Goal: Register for event/course

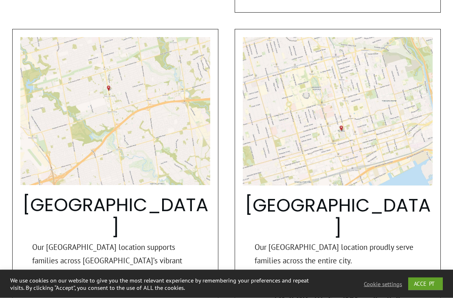
scroll to position [670, 0]
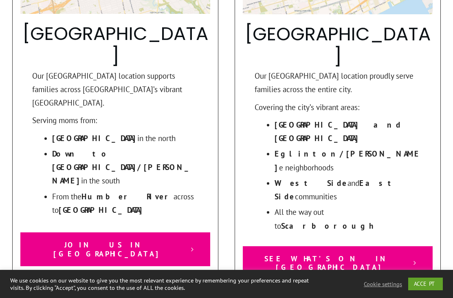
scroll to position [847, 0]
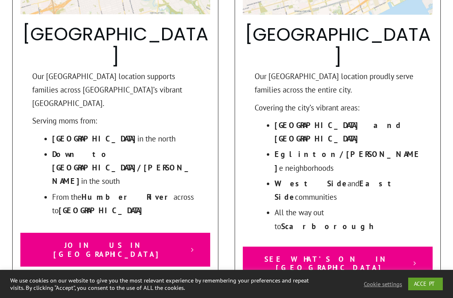
click at [364, 101] on div "Toronto Our Toronto location proudly serve families across the entire city. Cov…" at bounding box center [338, 77] width 206 height 455
click at [392, 247] on link "See What’s On in Toronto" at bounding box center [338, 264] width 190 height 34
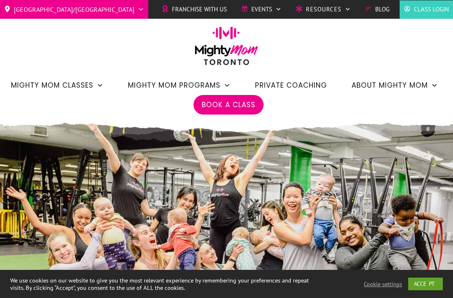
click at [400, 111] on span "Our Values" at bounding box center [399, 109] width 72 height 11
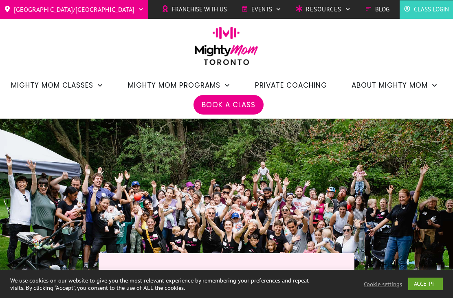
click at [31, 107] on span "Stroller Strong Classes" at bounding box center [62, 110] width 77 height 11
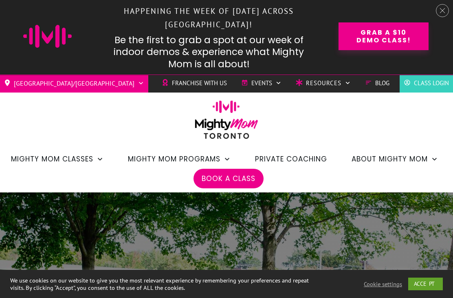
click at [239, 183] on span "Mighty Mom to Be: PRENATAL" at bounding box center [207, 183] width 135 height 11
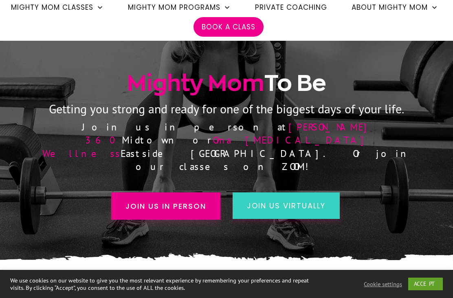
scroll to position [77, 0]
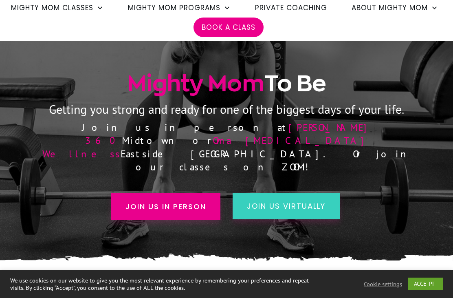
click at [128, 201] on span "Join us in person" at bounding box center [165, 206] width 81 height 11
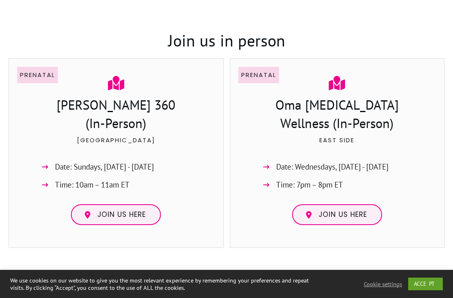
scroll to position [576, 0]
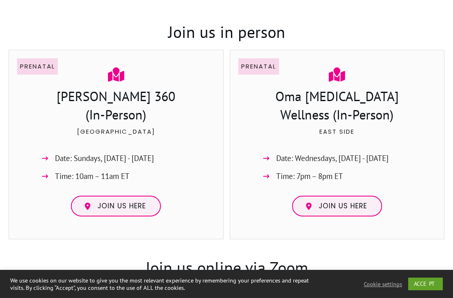
click at [98, 197] on link "Join us here" at bounding box center [116, 206] width 90 height 21
